Goal: Check status: Check status

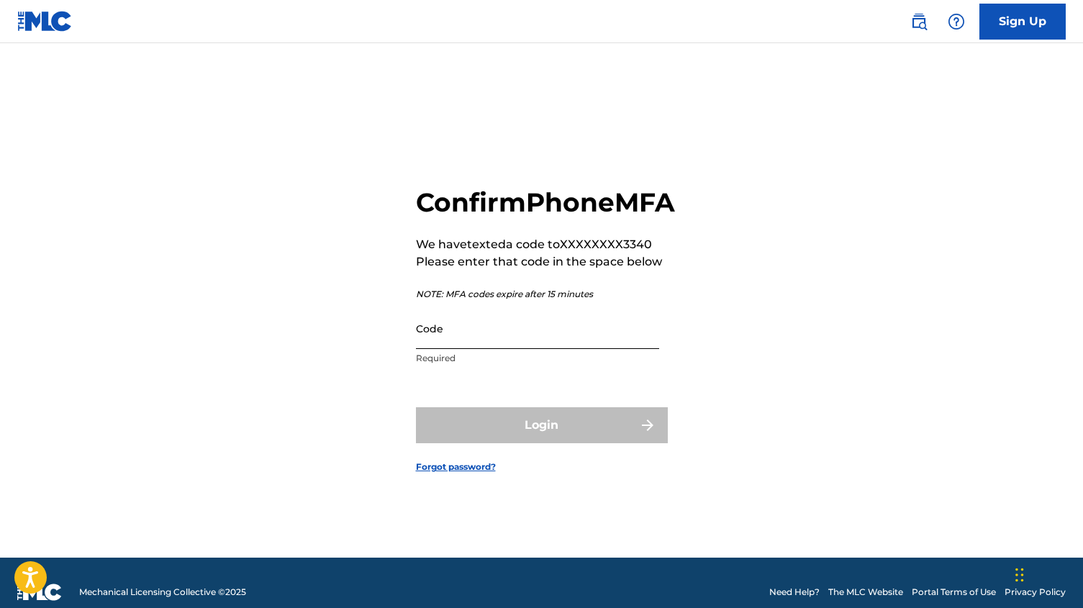
click at [497, 349] on input "Code" at bounding box center [537, 328] width 243 height 41
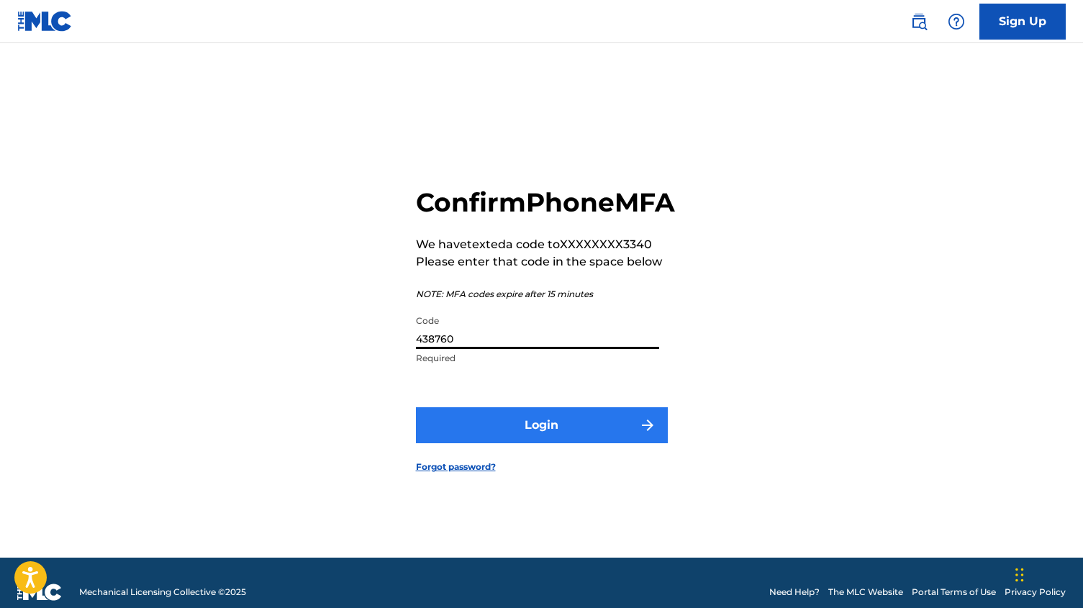
type input "438760"
click at [538, 438] on button "Login" at bounding box center [542, 425] width 252 height 36
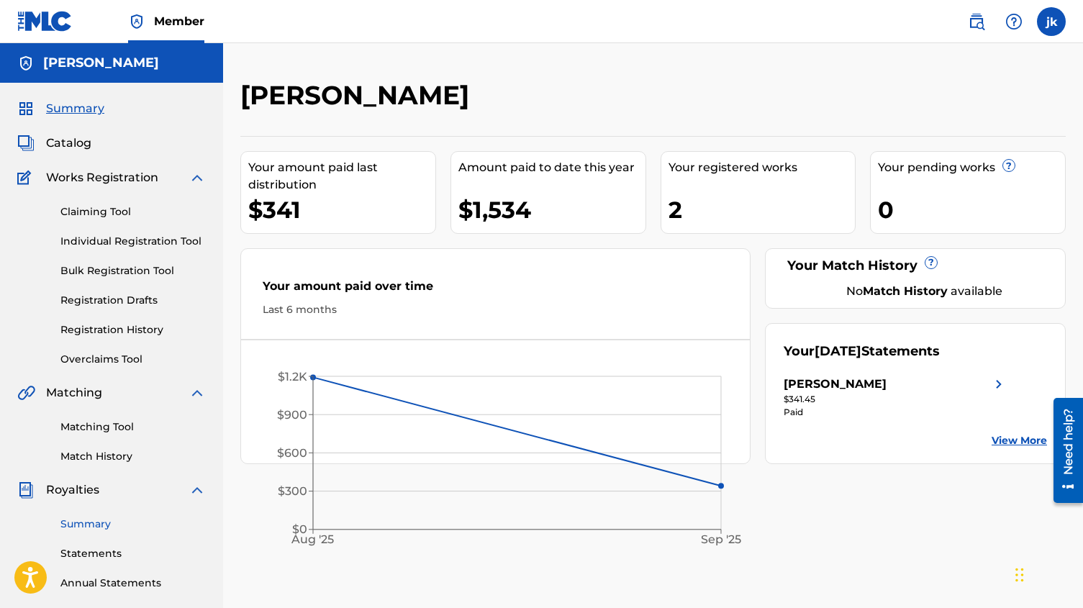
click at [108, 524] on link "Summary" at bounding box center [132, 524] width 145 height 15
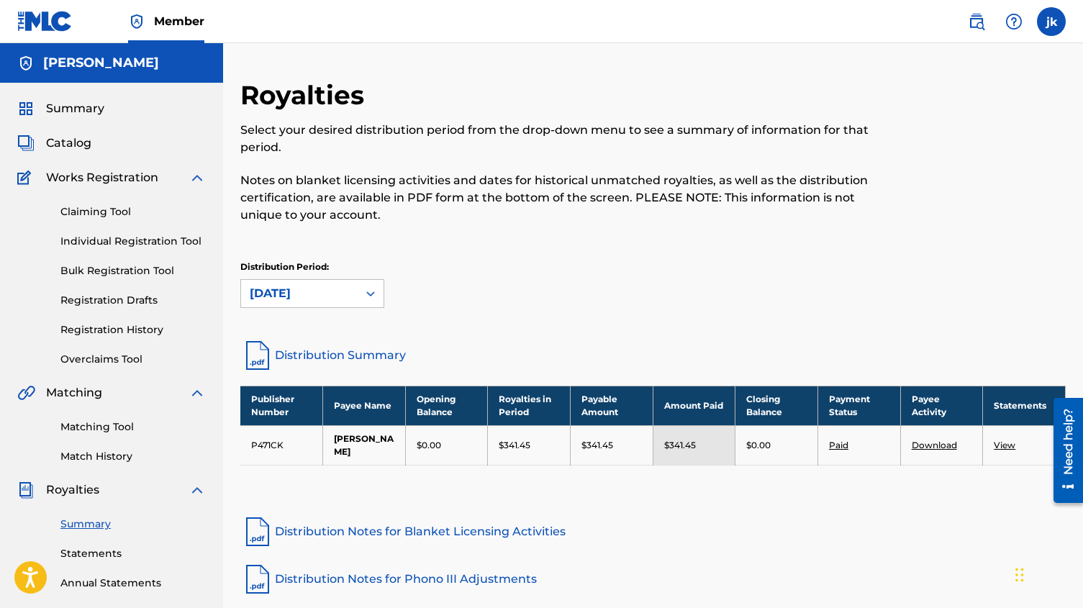
click at [472, 512] on div "Royalties Select your desired distribution period from the drop-down menu to se…" at bounding box center [652, 409] width 825 height 660
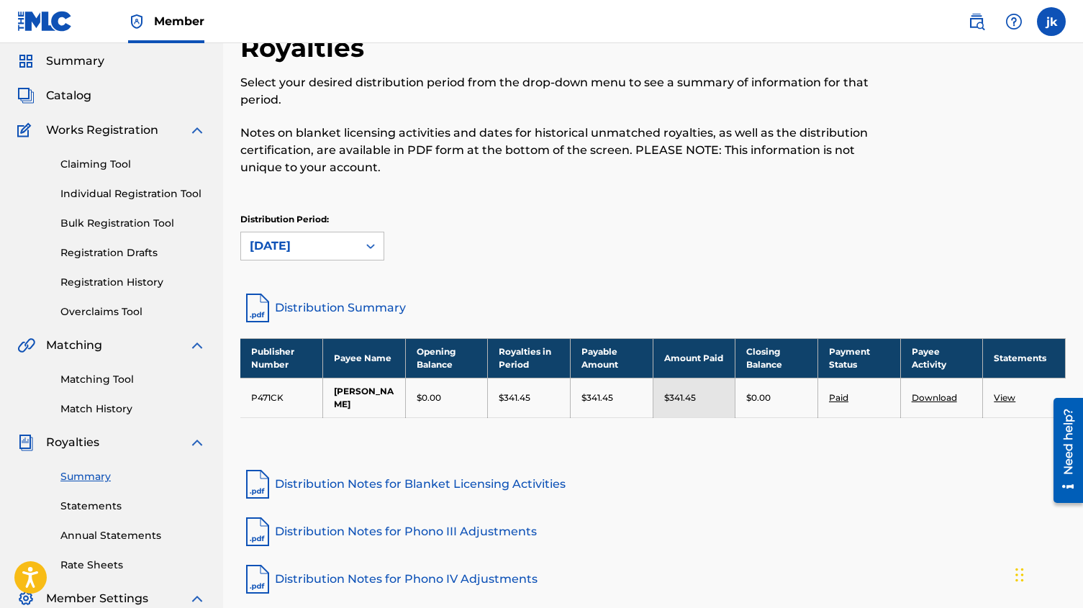
scroll to position [53, 0]
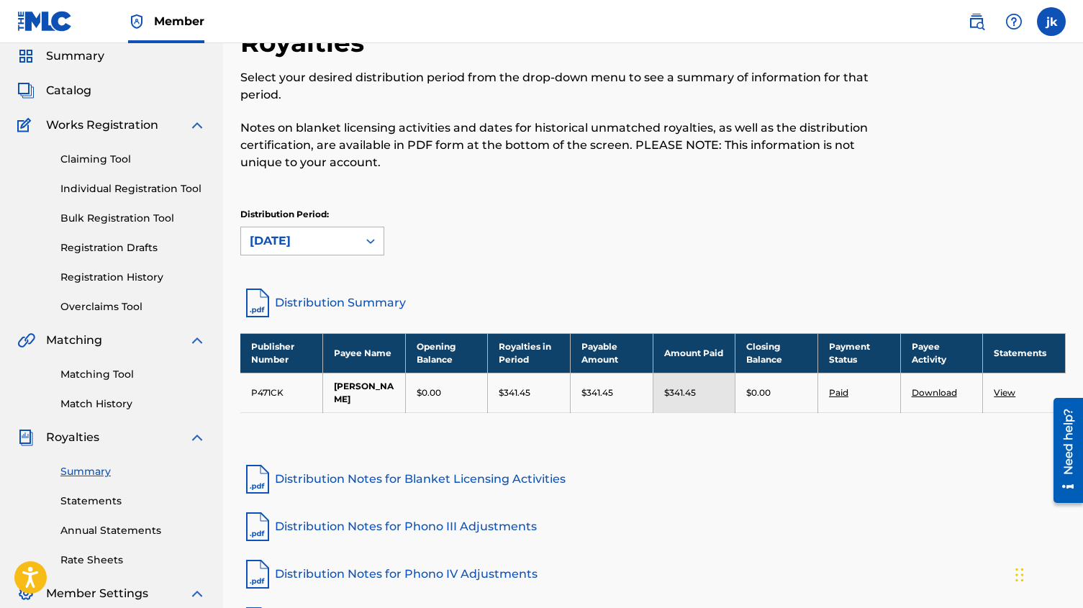
click at [363, 244] on div at bounding box center [371, 241] width 26 height 26
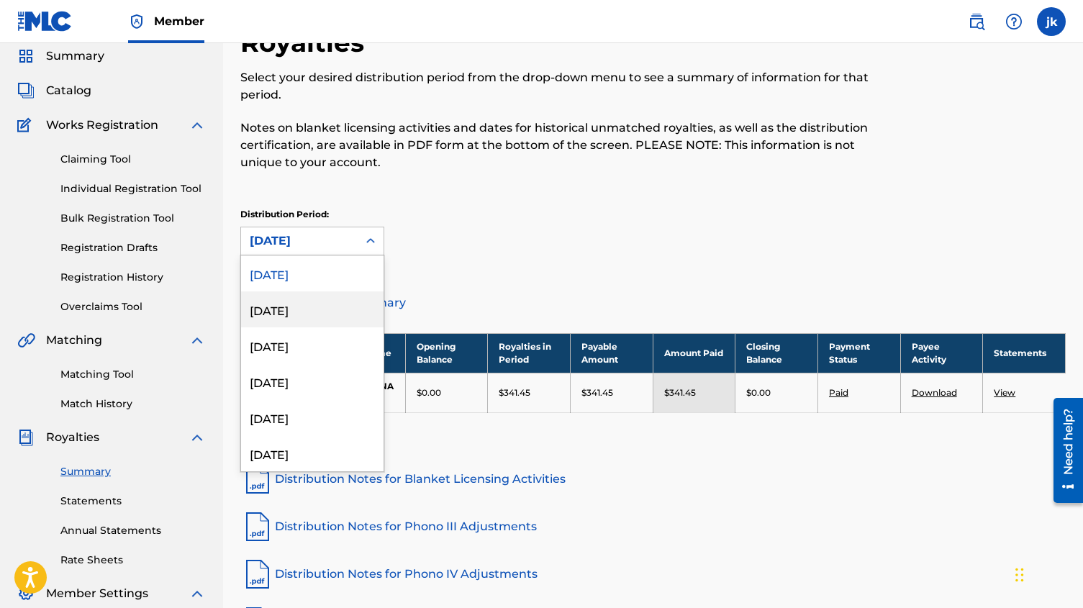
click at [330, 302] on div "[DATE]" at bounding box center [312, 309] width 142 height 36
click at [355, 245] on div "[DATE]" at bounding box center [299, 240] width 117 height 27
click at [334, 276] on div "[DATE]" at bounding box center [312, 273] width 142 height 36
